Goal: Information Seeking & Learning: Understand process/instructions

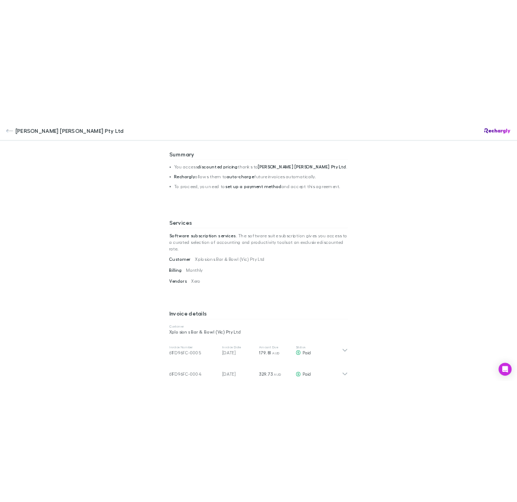
scroll to position [383, 0]
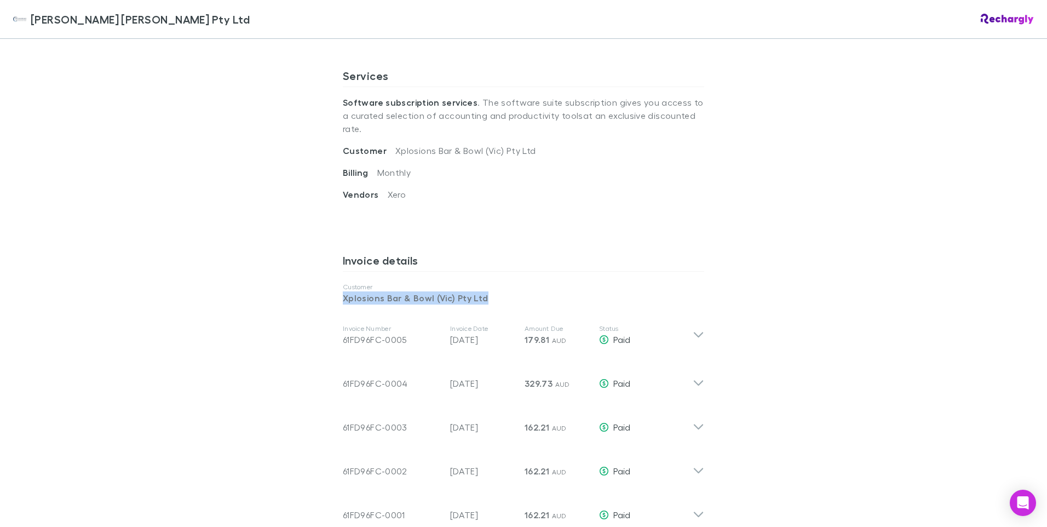
drag, startPoint x: 338, startPoint y: 269, endPoint x: 726, endPoint y: 443, distance: 425.1
click at [726, 443] on div "[PERSON_NAME] [PERSON_NAME] Pty Ltd [PERSON_NAME] [PERSON_NAME] Pty Ltd Softwar…" at bounding box center [523, 263] width 1047 height 527
drag, startPoint x: 371, startPoint y: 185, endPoint x: 371, endPoint y: 192, distance: 6.6
click at [371, 189] on div "Services Software subscription services . The software suite subscription gives…" at bounding box center [523, 152] width 361 height 184
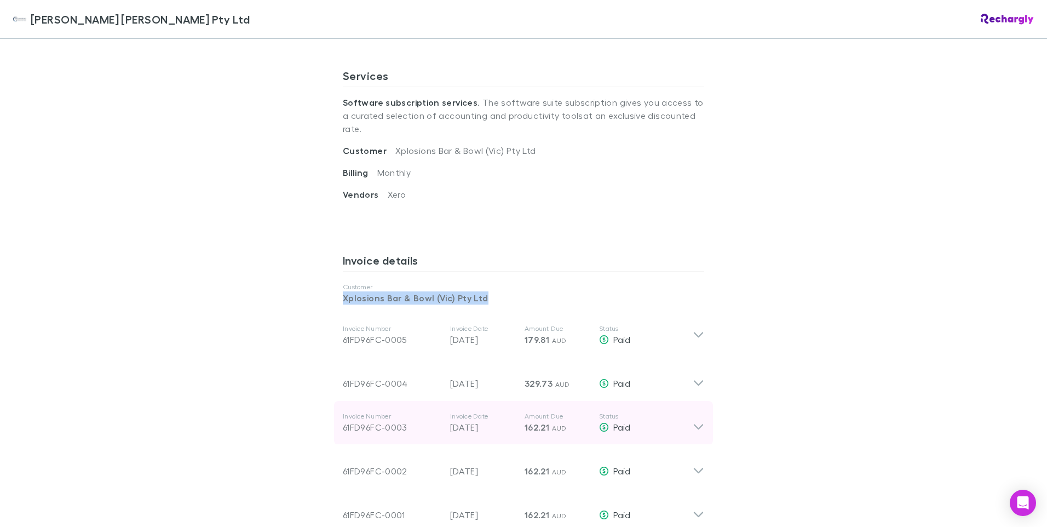
drag, startPoint x: 333, startPoint y: 267, endPoint x: 599, endPoint y: 415, distance: 305.3
click at [599, 415] on div "[PERSON_NAME] [PERSON_NAME] Pty Ltd Software subscriptions agreement [PERSON_NA…" at bounding box center [523, 355] width 383 height 1399
